Goal: Find specific page/section: Find specific page/section

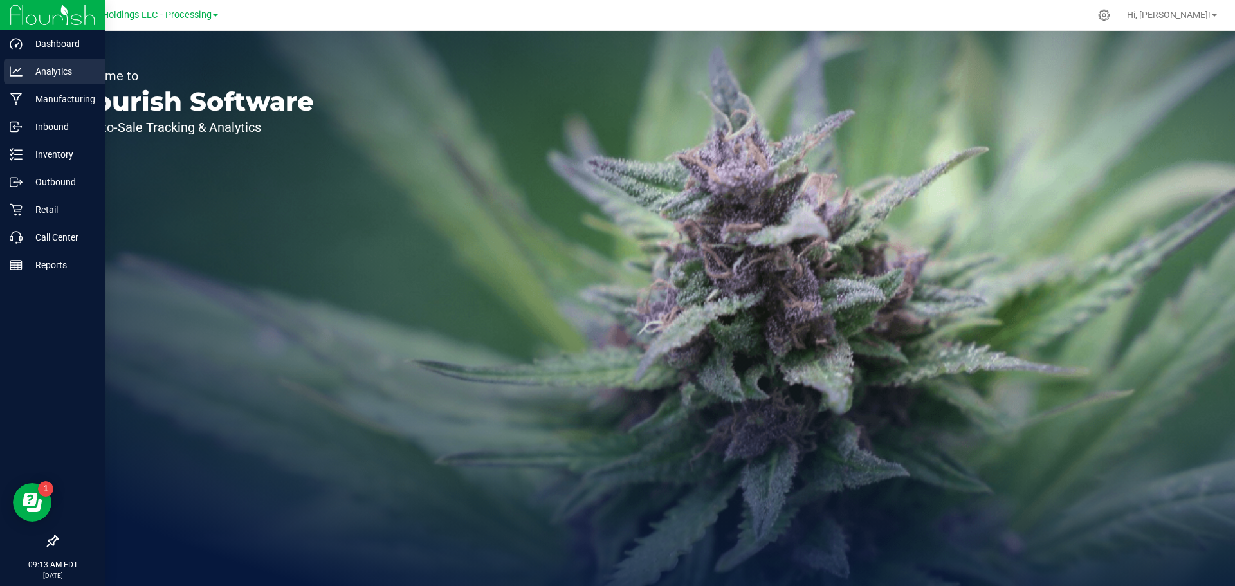
click at [46, 71] on p "Analytics" at bounding box center [61, 71] width 77 height 15
click at [43, 71] on p "Analytics" at bounding box center [61, 71] width 77 height 15
